Goal: Task Accomplishment & Management: Use online tool/utility

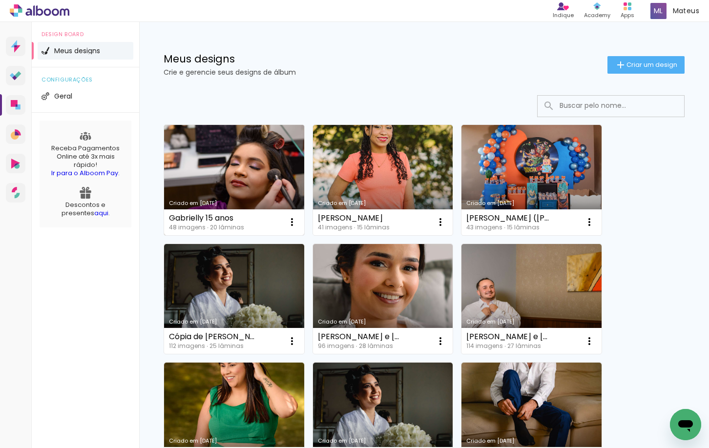
click at [265, 153] on link "Criado em [DATE]" at bounding box center [234, 180] width 140 height 110
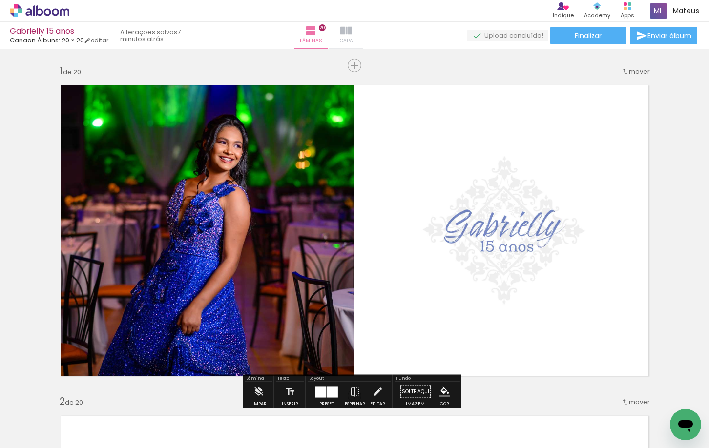
click at [353, 43] on span "Capa" at bounding box center [346, 41] width 13 height 9
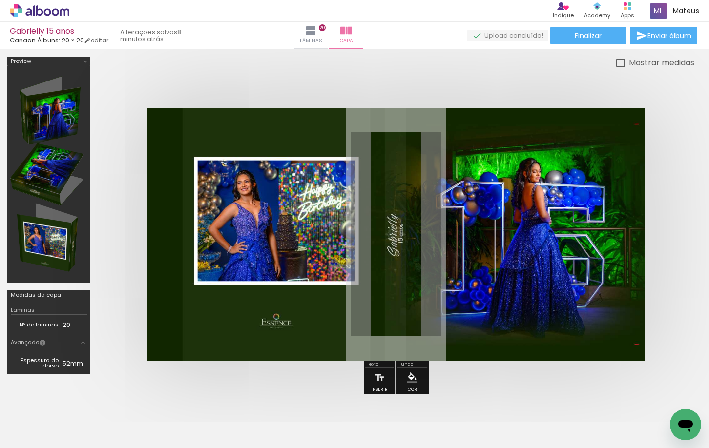
click at [67, 328] on td "20" at bounding box center [75, 325] width 24 height 10
click at [242, 312] on quentale-photo at bounding box center [396, 234] width 498 height 253
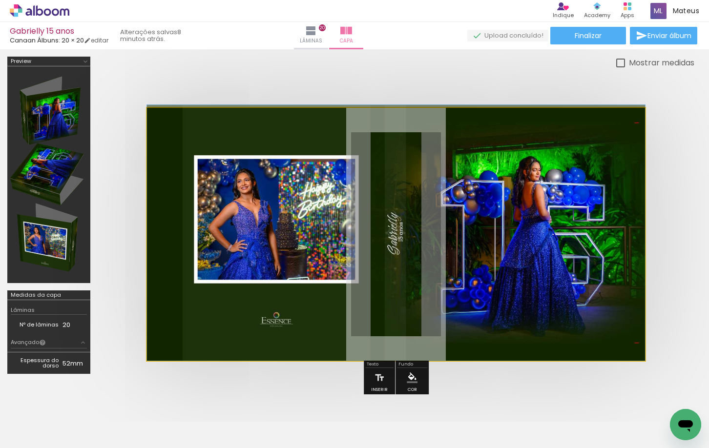
drag, startPoint x: 266, startPoint y: 288, endPoint x: 272, endPoint y: 285, distance: 6.3
drag, startPoint x: 306, startPoint y: 282, endPoint x: 308, endPoint y: 270, distance: 12.3
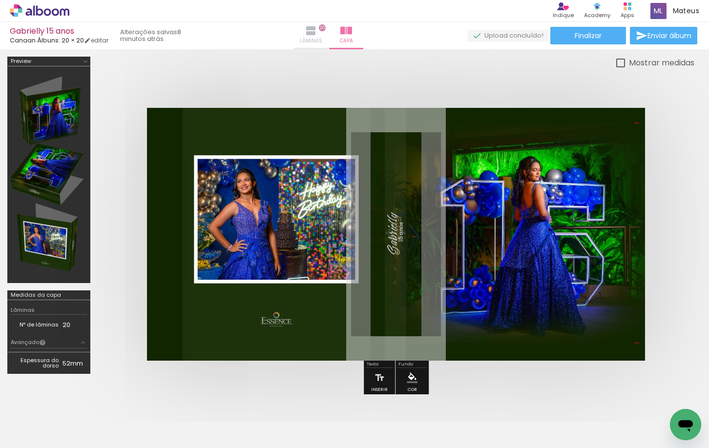
click at [324, 28] on paper-button "Lâminas 20" at bounding box center [311, 35] width 34 height 27
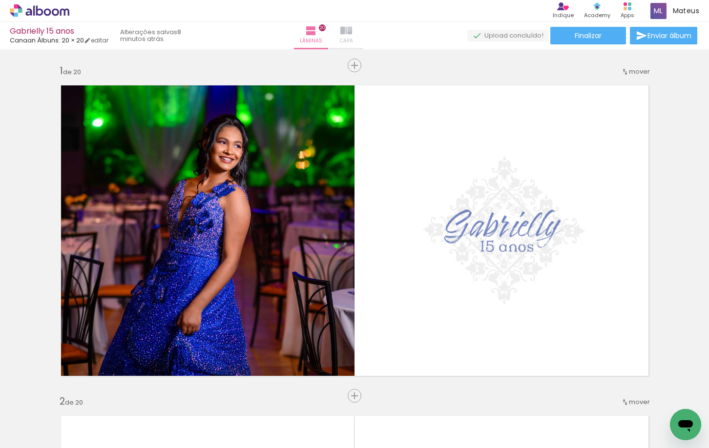
click at [352, 29] on iron-icon at bounding box center [346, 31] width 12 height 12
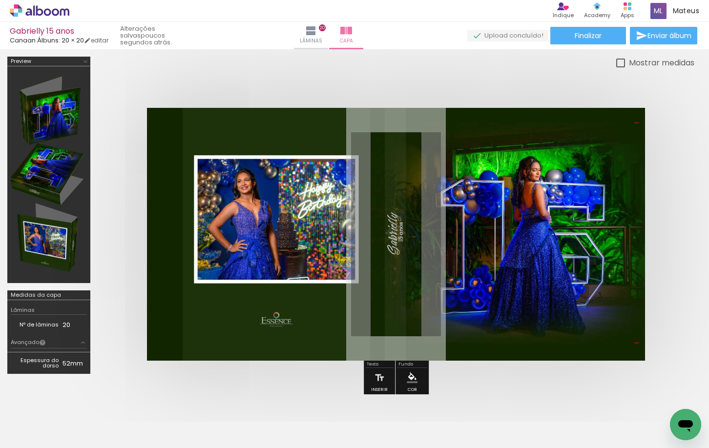
click at [64, 14] on icon at bounding box center [64, 11] width 9 height 7
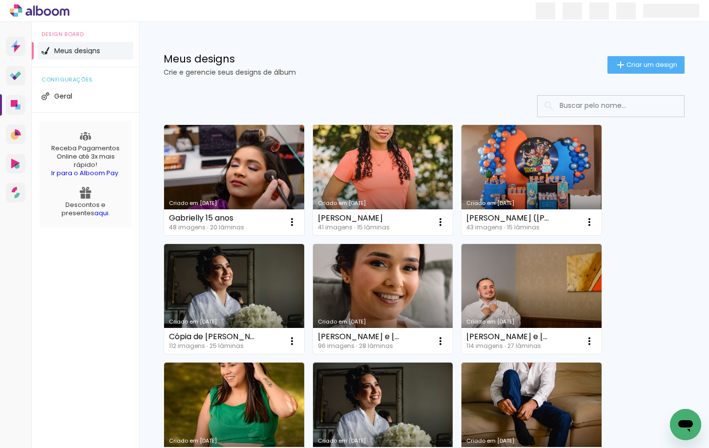
click at [401, 173] on link "Criado em 28/07/25" at bounding box center [383, 180] width 140 height 110
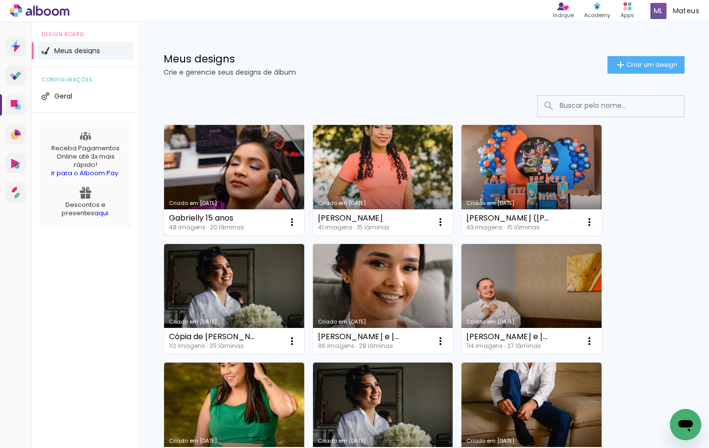
click at [230, 197] on link "Criado em [DATE]" at bounding box center [234, 180] width 140 height 110
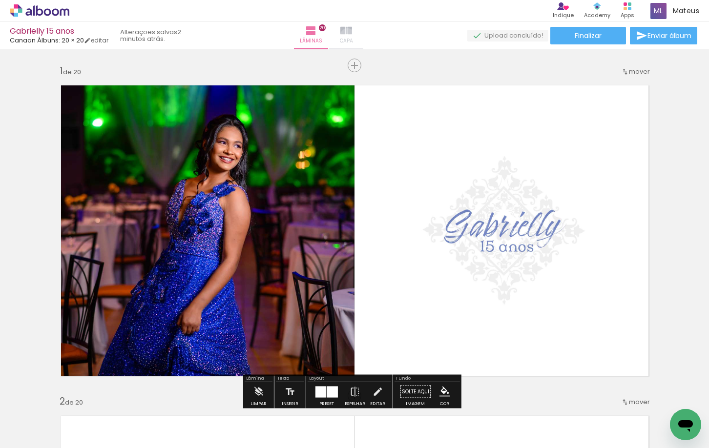
click at [352, 36] on iron-icon at bounding box center [346, 31] width 12 height 12
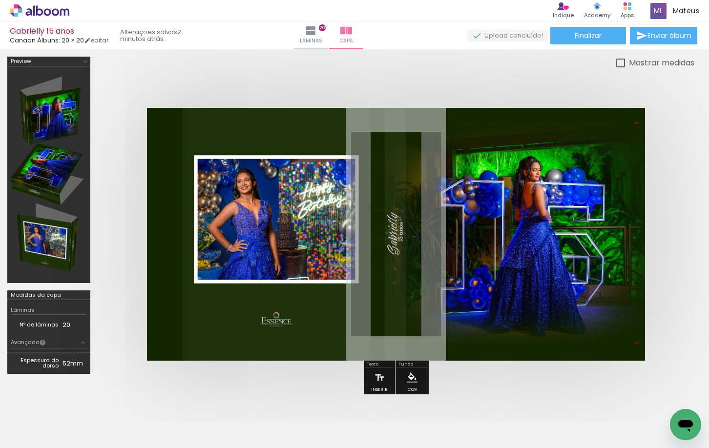
click at [47, 182] on div at bounding box center [49, 175] width 76 height 210
click at [54, 138] on div at bounding box center [49, 175] width 76 height 210
click at [85, 59] on iron-icon at bounding box center [86, 62] width 8 height 8
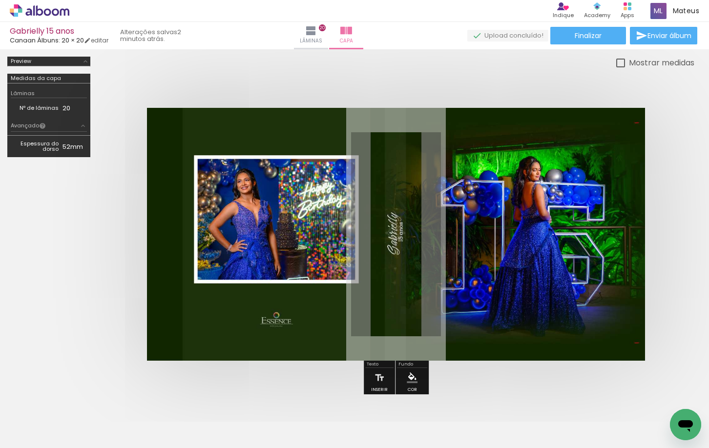
click at [85, 59] on iron-icon at bounding box center [86, 62] width 8 height 8
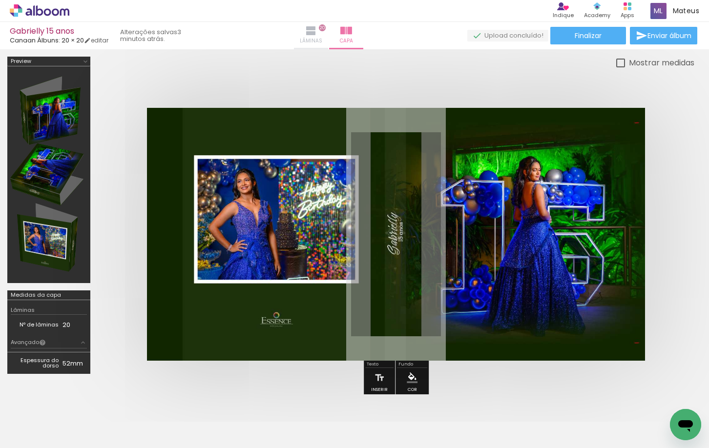
click at [317, 30] on iron-icon at bounding box center [311, 31] width 12 height 12
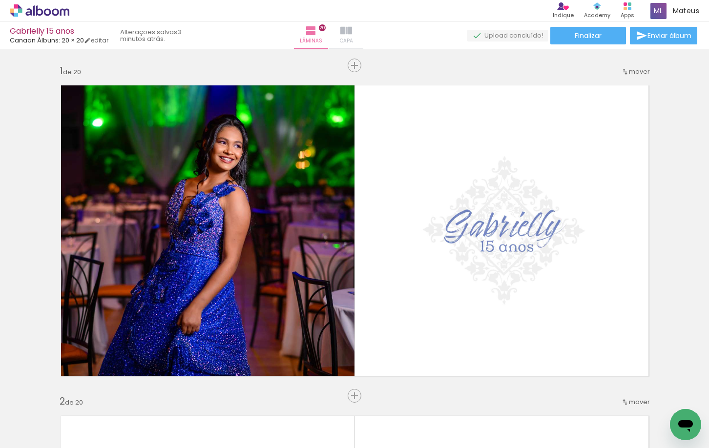
click at [352, 29] on iron-icon at bounding box center [346, 31] width 12 height 12
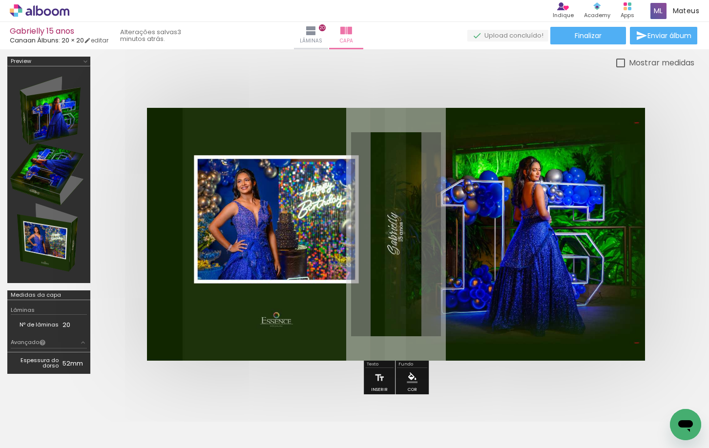
click at [65, 12] on icon at bounding box center [40, 10] width 60 height 13
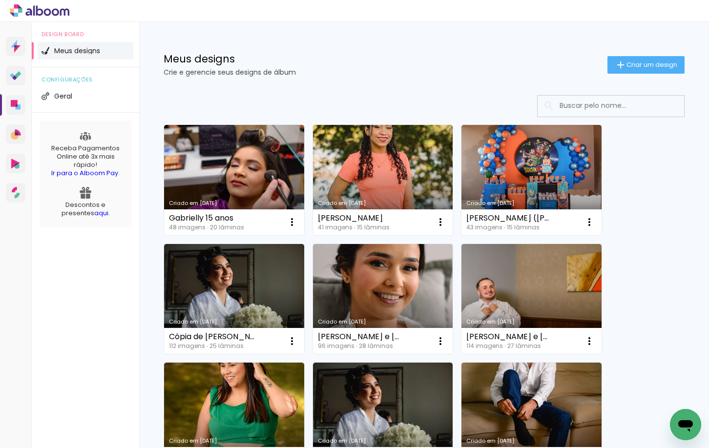
click at [191, 193] on link "Criado em [DATE]" at bounding box center [234, 180] width 140 height 110
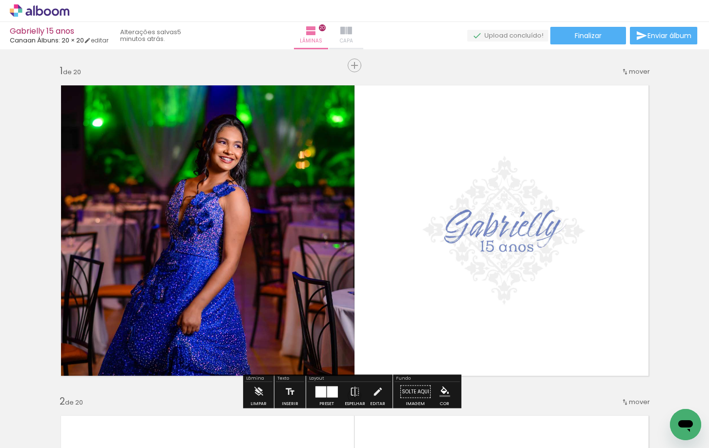
click at [363, 42] on paper-button "Capa" at bounding box center [346, 35] width 34 height 27
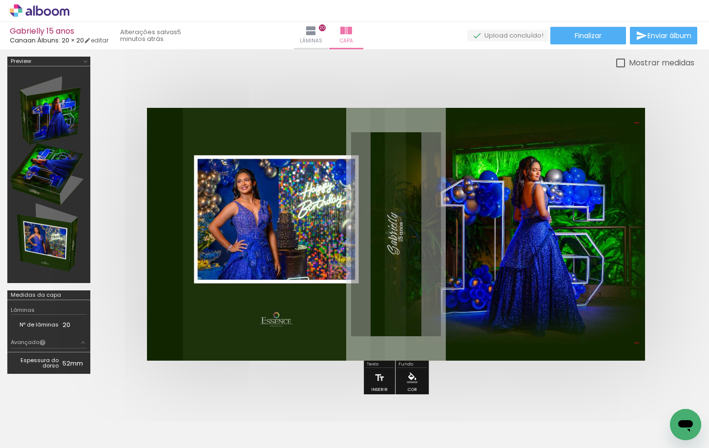
drag, startPoint x: 43, startPoint y: 180, endPoint x: 43, endPoint y: 219, distance: 39.6
drag, startPoint x: 43, startPoint y: 219, endPoint x: 115, endPoint y: 116, distance: 126.3
click at [115, 116] on div at bounding box center [396, 234] width 597 height 331
click at [317, 35] on iron-icon at bounding box center [311, 31] width 12 height 12
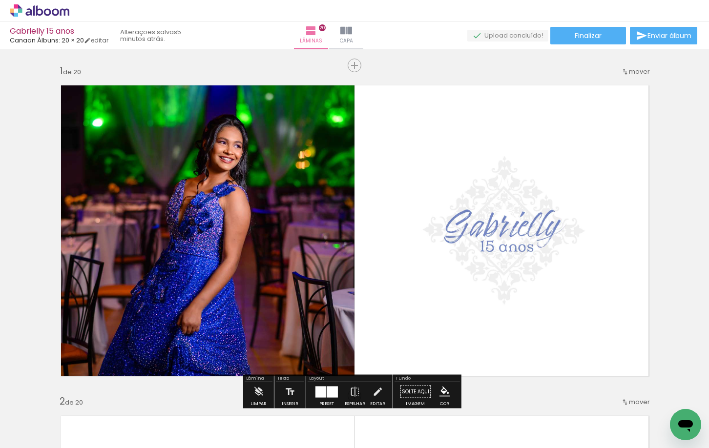
click at [363, 32] on paper-button "Capa" at bounding box center [346, 35] width 34 height 27
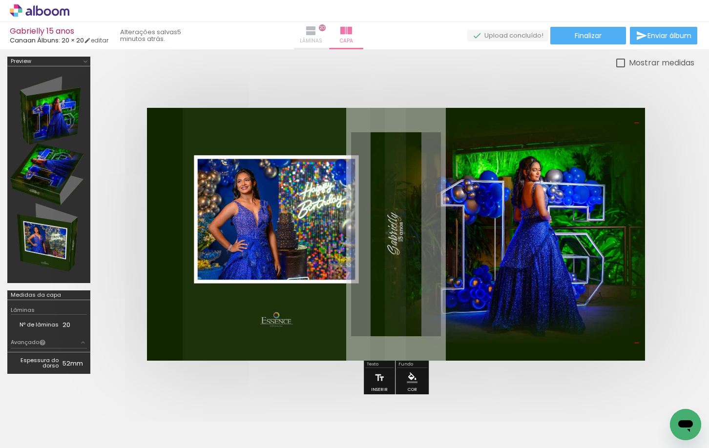
click at [325, 34] on paper-button "Lâminas 20" at bounding box center [311, 35] width 34 height 27
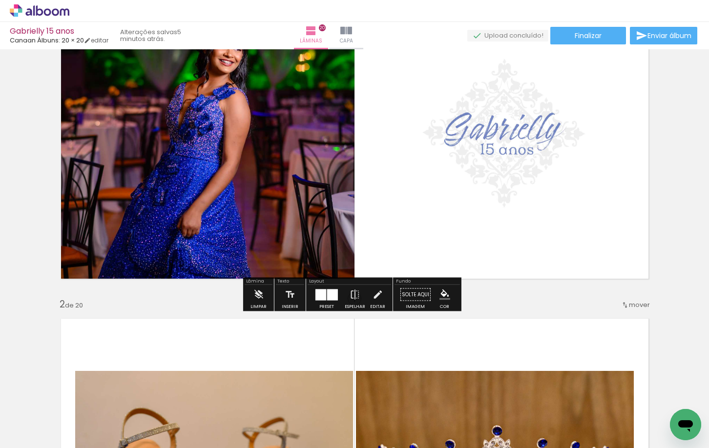
scroll to position [49, 0]
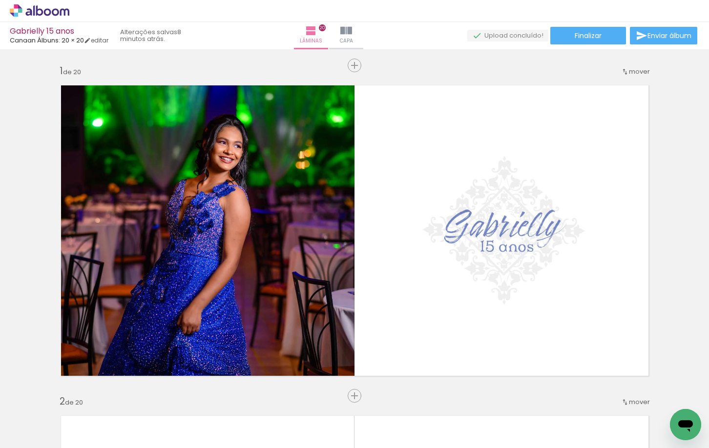
scroll to position [49, 0]
